Goal: Go to known website: Access a specific website the user already knows

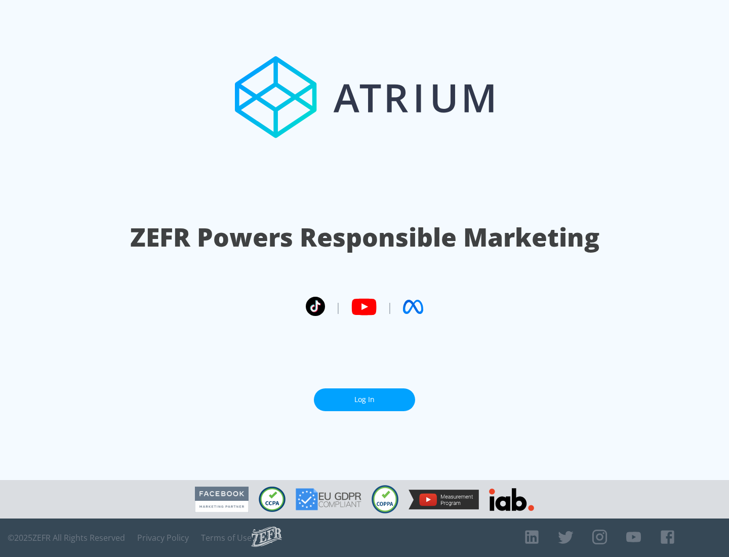
click at [364, 399] on link "Log In" at bounding box center [364, 399] width 101 height 23
